Goal: Task Accomplishment & Management: Use online tool/utility

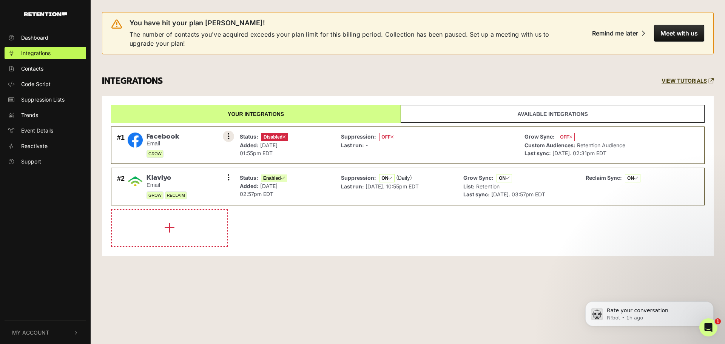
click at [231, 137] on button at bounding box center [228, 136] width 11 height 11
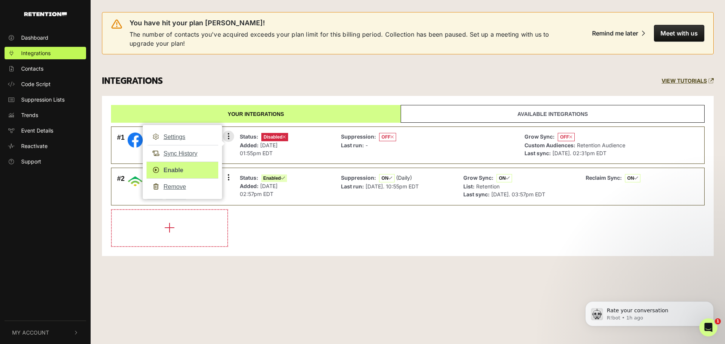
click at [172, 170] on link "Enable" at bounding box center [183, 170] width 72 height 17
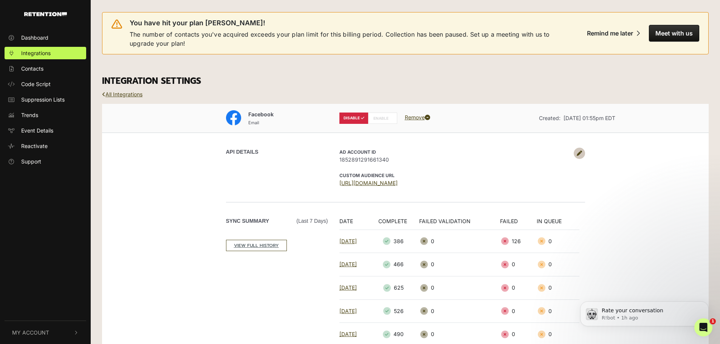
click at [380, 121] on label "ENABLE" at bounding box center [382, 118] width 29 height 11
click at [705, 303] on icon "Dismiss notification" at bounding box center [706, 303] width 4 height 4
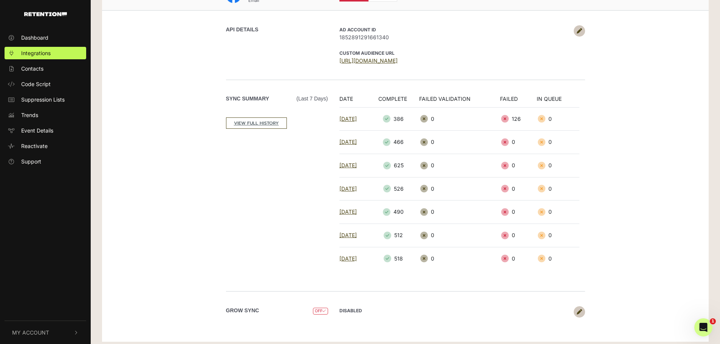
scroll to position [128, 0]
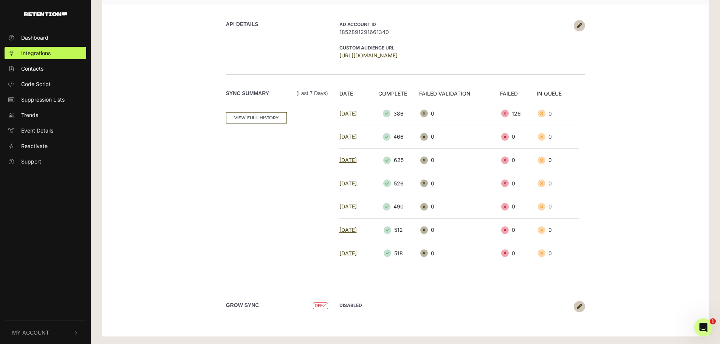
click at [320, 306] on span "OFF" at bounding box center [320, 306] width 15 height 7
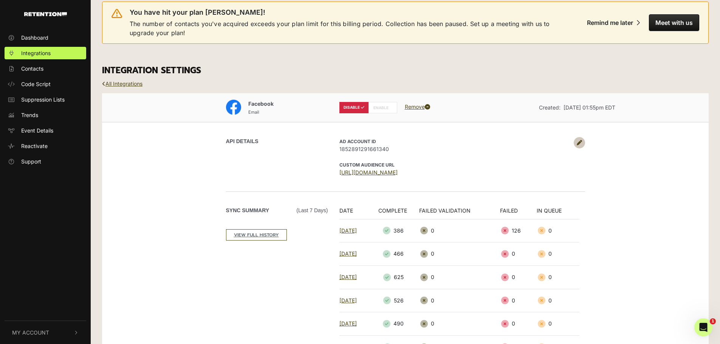
scroll to position [0, 0]
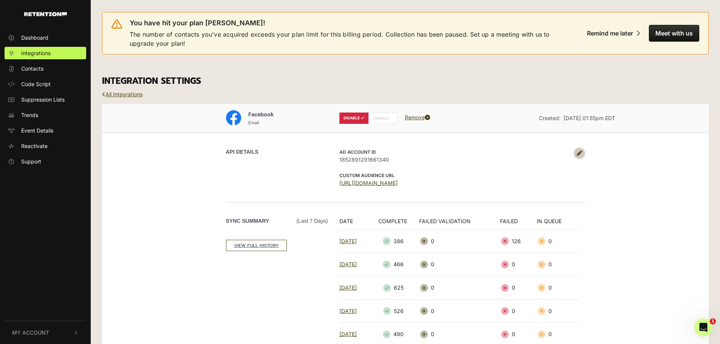
click at [122, 96] on link "All Integrations" at bounding box center [122, 94] width 40 height 6
